Goal: Find contact information: Find contact information

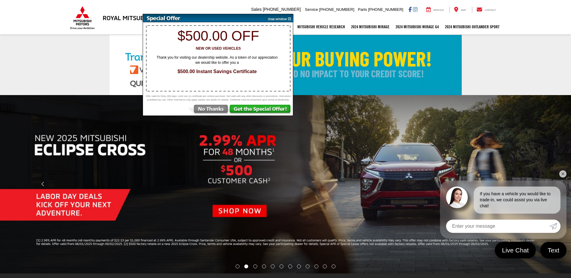
click at [288, 19] on img at bounding box center [278, 18] width 30 height 8
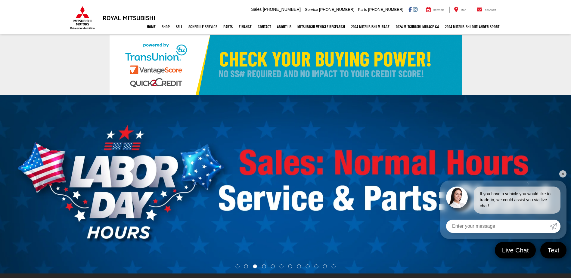
select select "Mitsubishi"
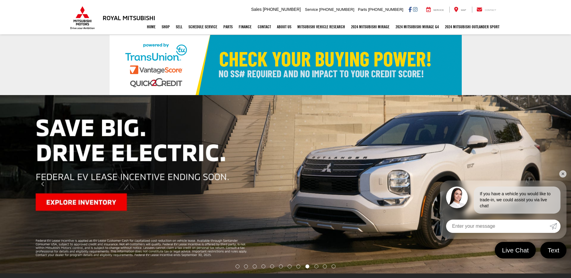
click at [491, 10] on span "Contact" at bounding box center [490, 10] width 11 height 3
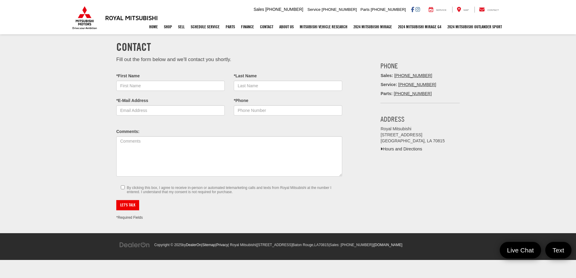
click at [303, 11] on span "[PHONE_NUMBER]" at bounding box center [284, 9] width 38 height 5
